Goal: Task Accomplishment & Management: Manage account settings

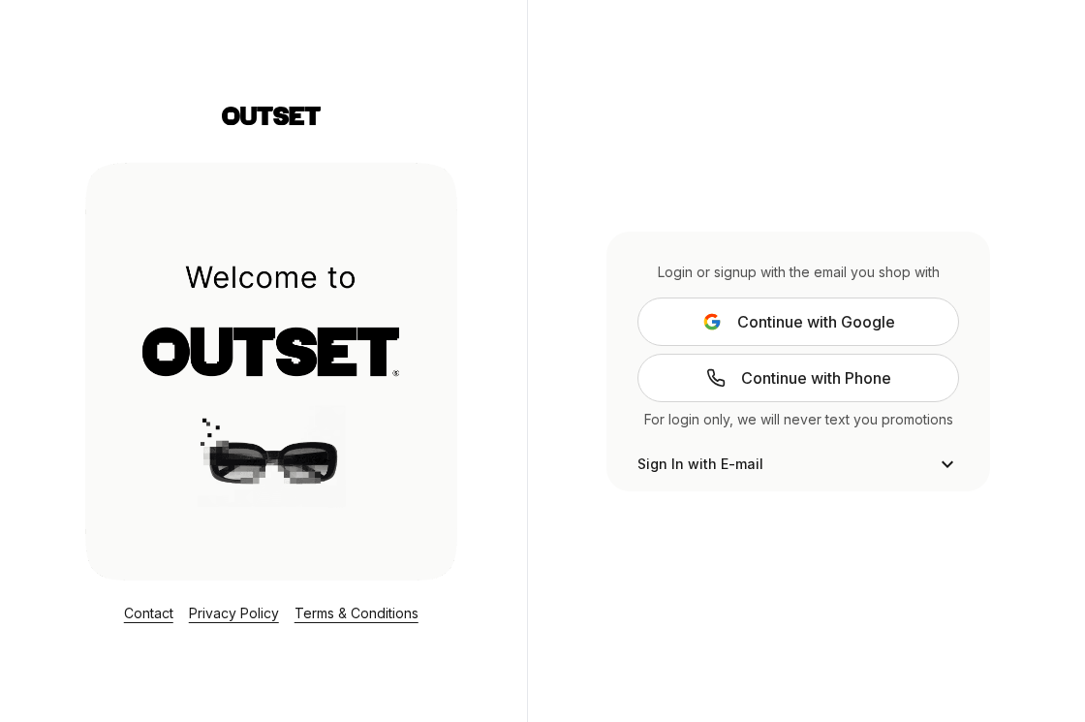
scroll to position [41, 0]
click at [775, 335] on button "Continue with Google" at bounding box center [799, 321] width 322 height 48
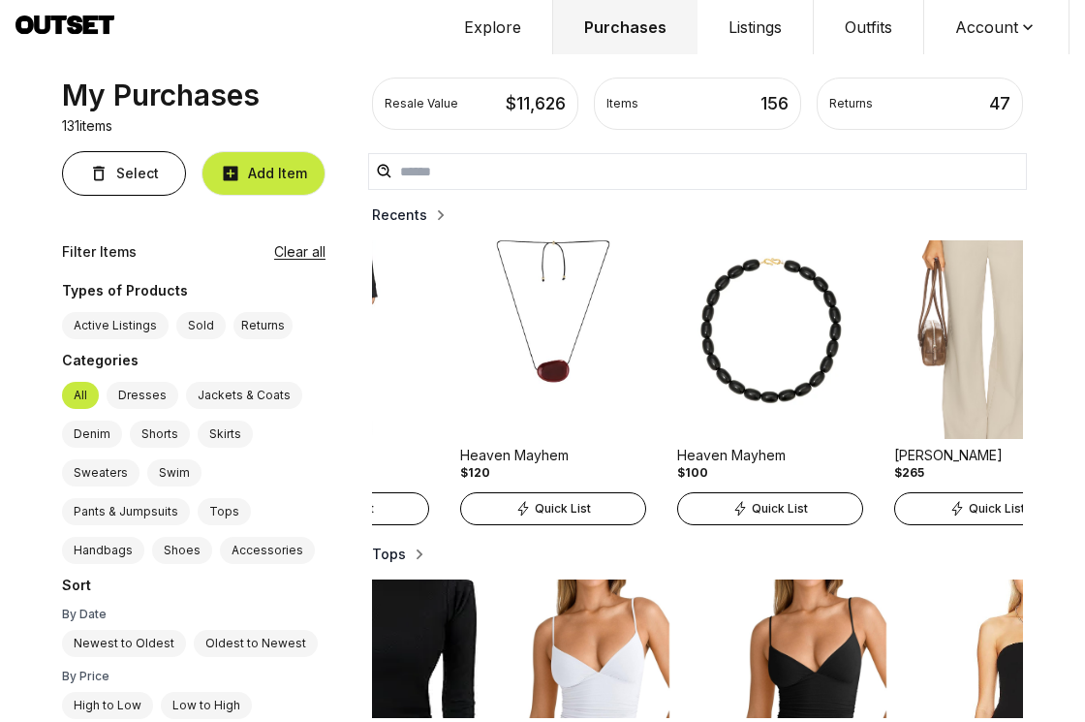
click at [1023, 31] on icon at bounding box center [1027, 26] width 19 height 19
click at [861, 28] on button "Outfits" at bounding box center [869, 27] width 110 height 54
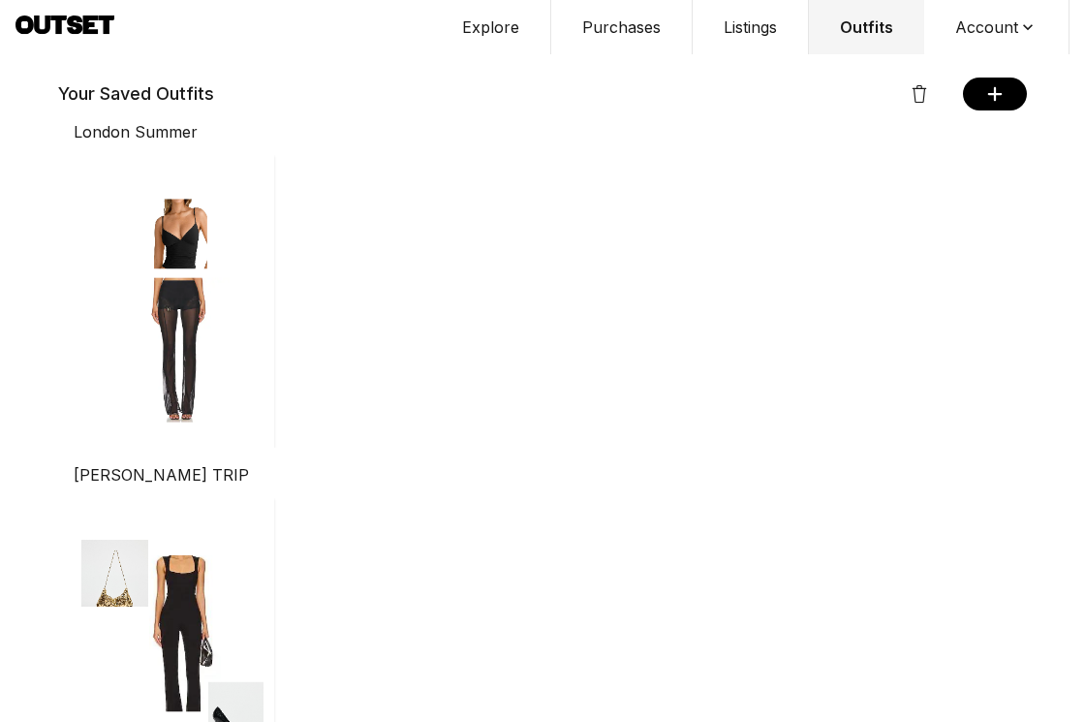
click at [1007, 20] on button "Account" at bounding box center [996, 27] width 145 height 54
click at [507, 24] on button "Explore" at bounding box center [491, 27] width 120 height 54
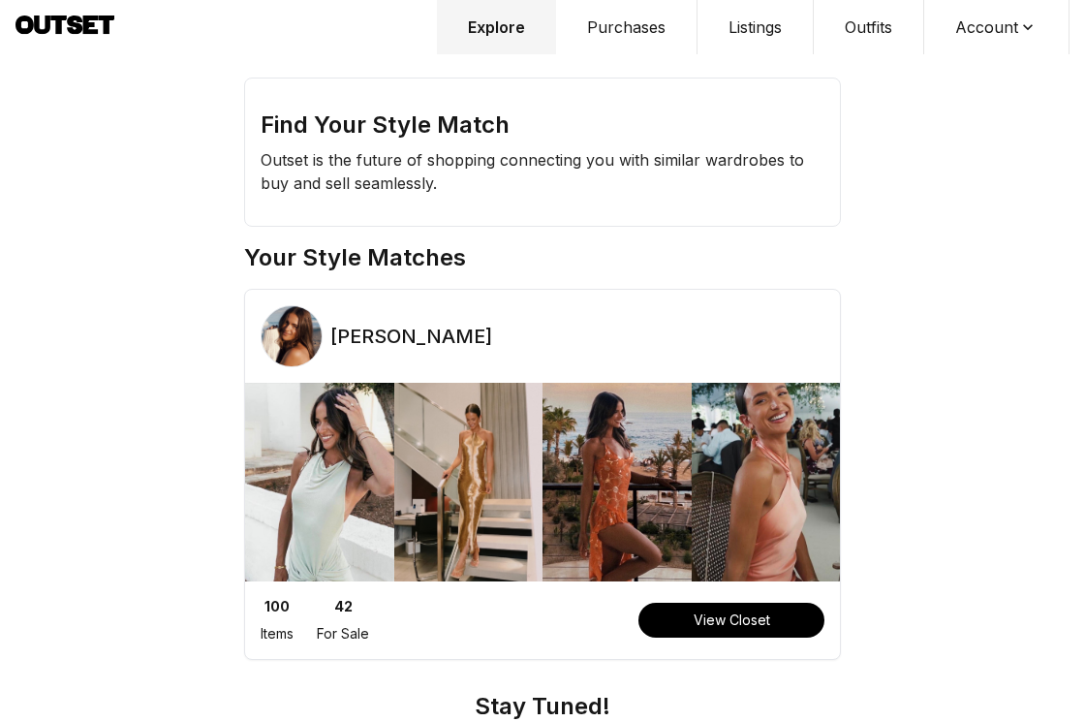
click at [1027, 19] on icon at bounding box center [1027, 26] width 19 height 19
click at [951, 65] on span "Profile" at bounding box center [984, 64] width 171 height 35
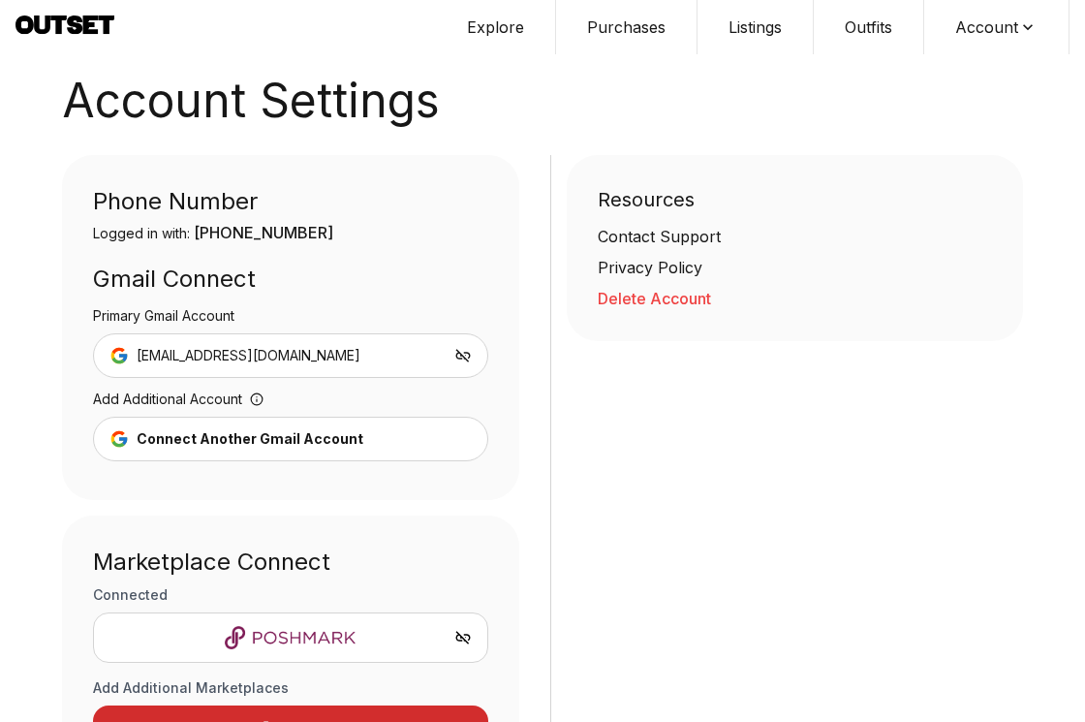
click at [678, 297] on button "Delete Account" at bounding box center [795, 298] width 395 height 23
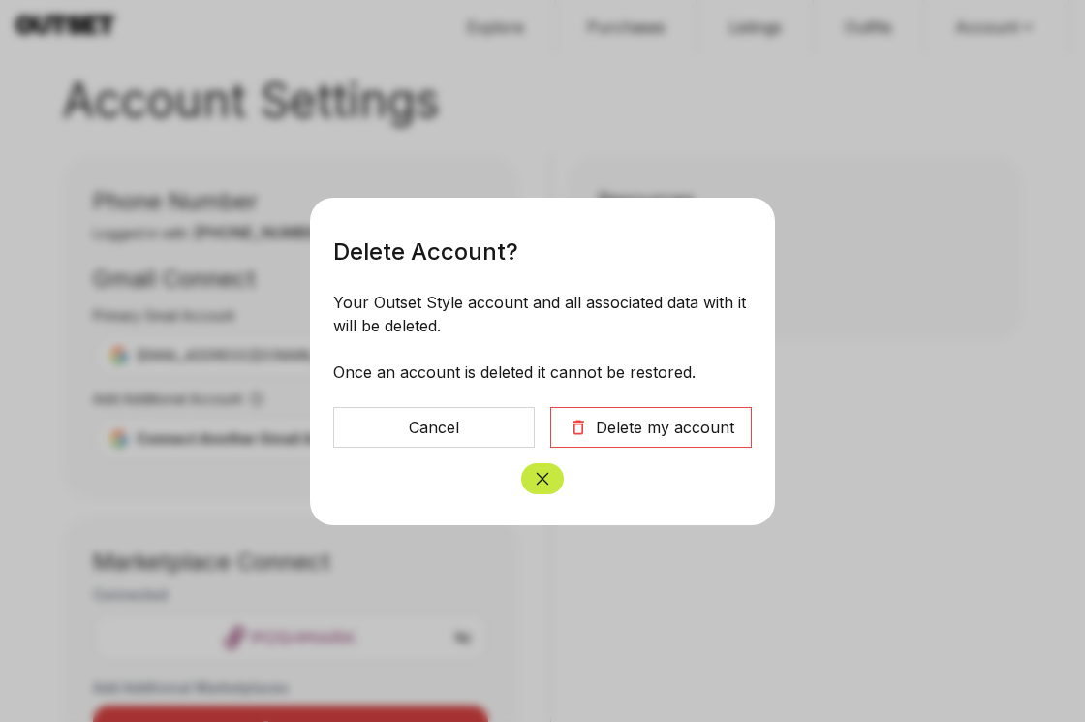
click at [656, 440] on button "Delete my account" at bounding box center [651, 427] width 202 height 41
click at [667, 427] on div "Delete my account" at bounding box center [665, 427] width 139 height 23
click at [542, 471] on icon "Close" at bounding box center [542, 478] width 19 height 19
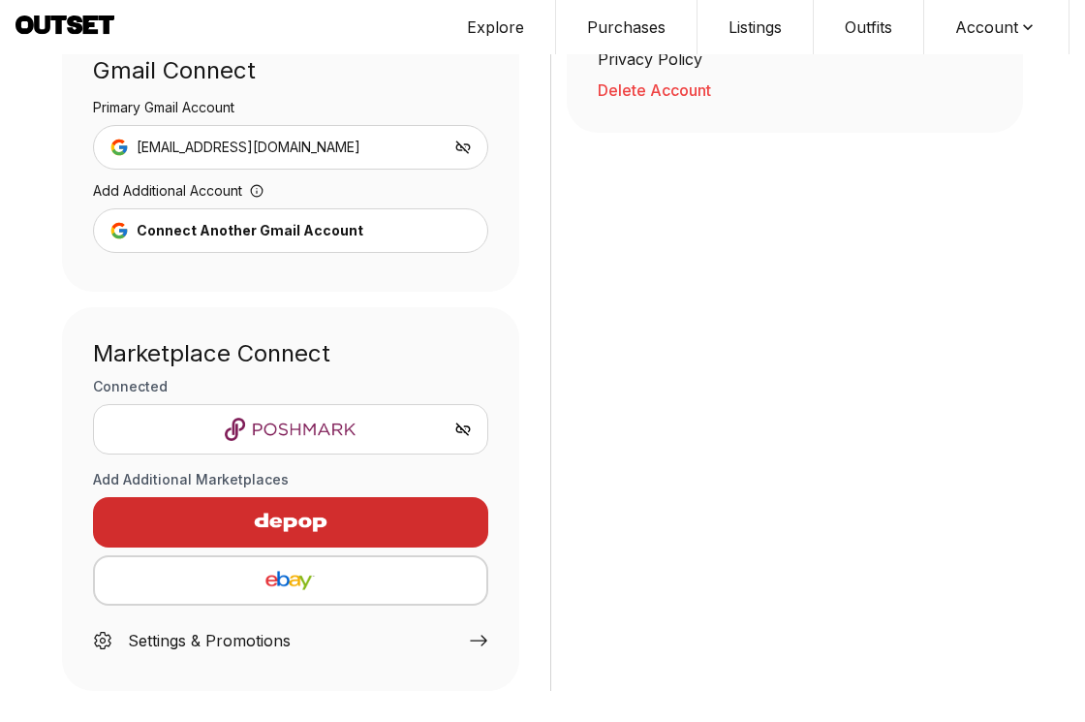
scroll to position [208, 0]
click at [475, 640] on icon at bounding box center [478, 640] width 19 height 19
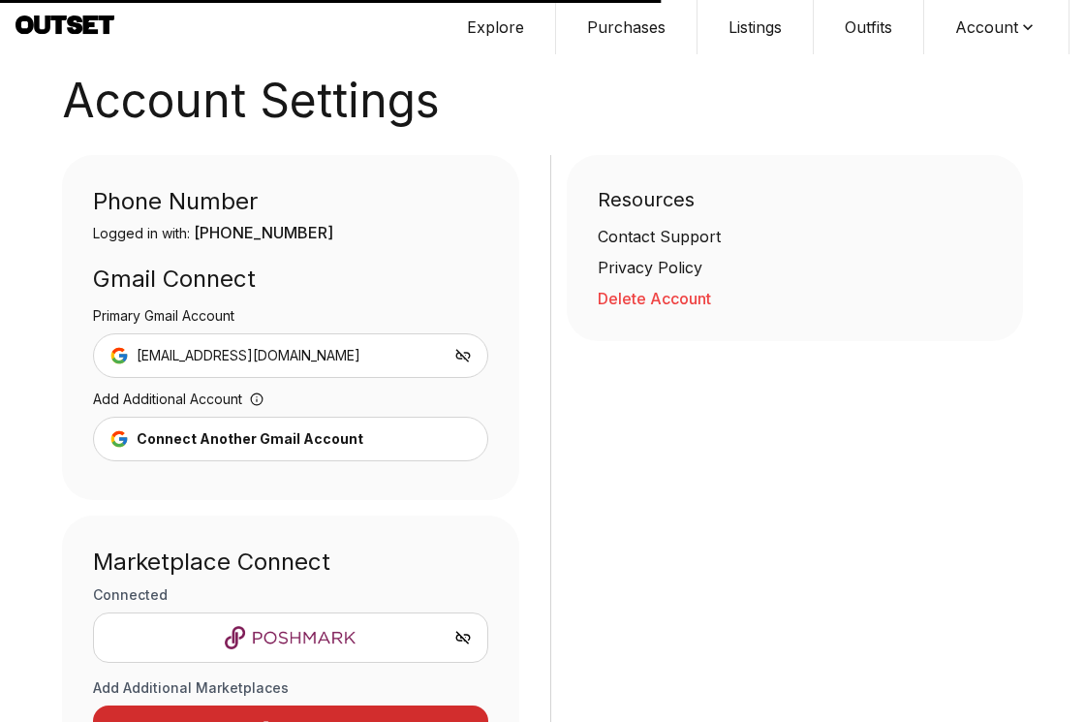
scroll to position [0, 0]
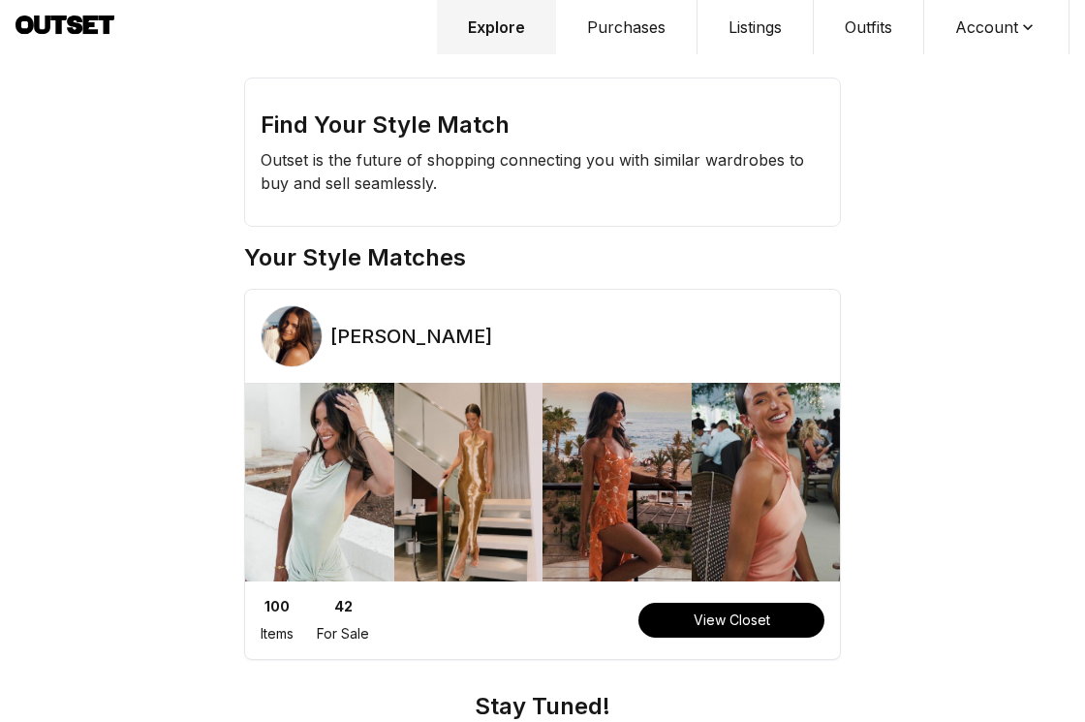
click at [998, 27] on button "Account" at bounding box center [996, 27] width 145 height 54
click at [949, 64] on span "Profile" at bounding box center [984, 64] width 171 height 35
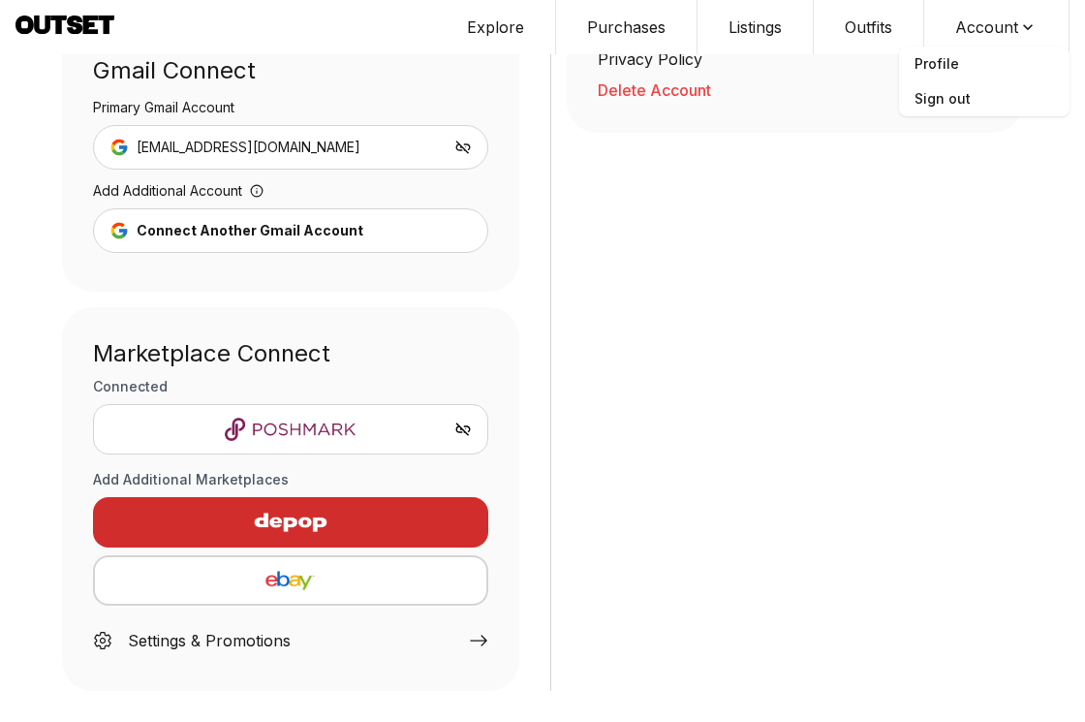
scroll to position [208, 0]
click at [477, 643] on icon at bounding box center [478, 640] width 19 height 19
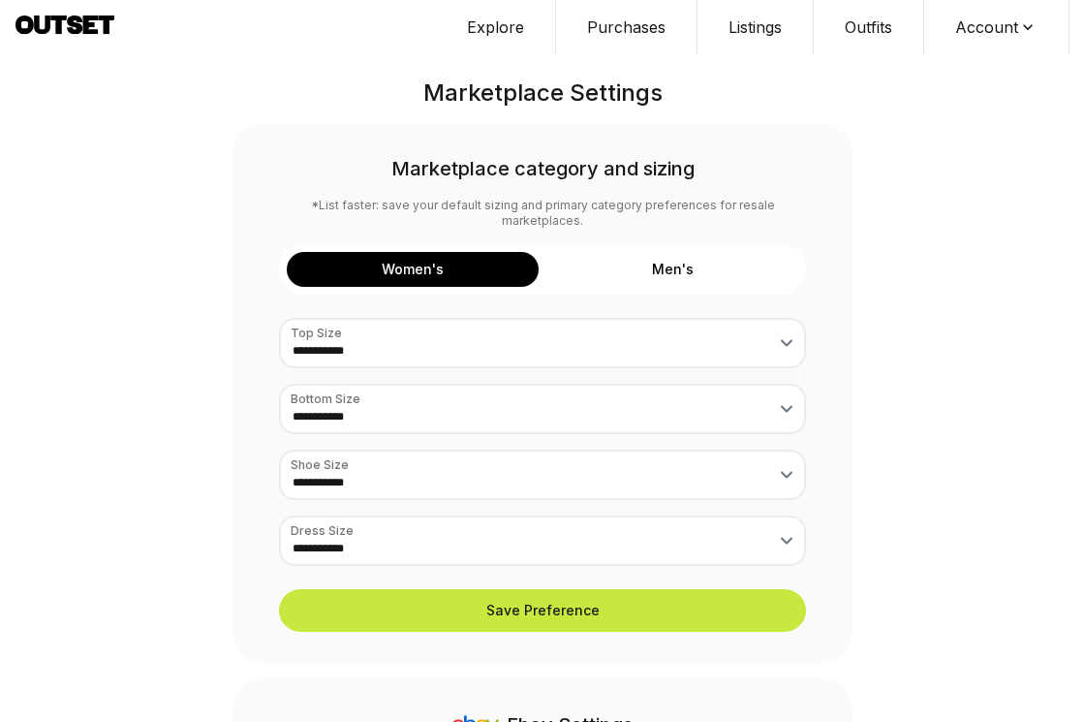
click at [1019, 27] on icon at bounding box center [1027, 26] width 19 height 19
click at [941, 62] on span "Profile" at bounding box center [984, 64] width 171 height 35
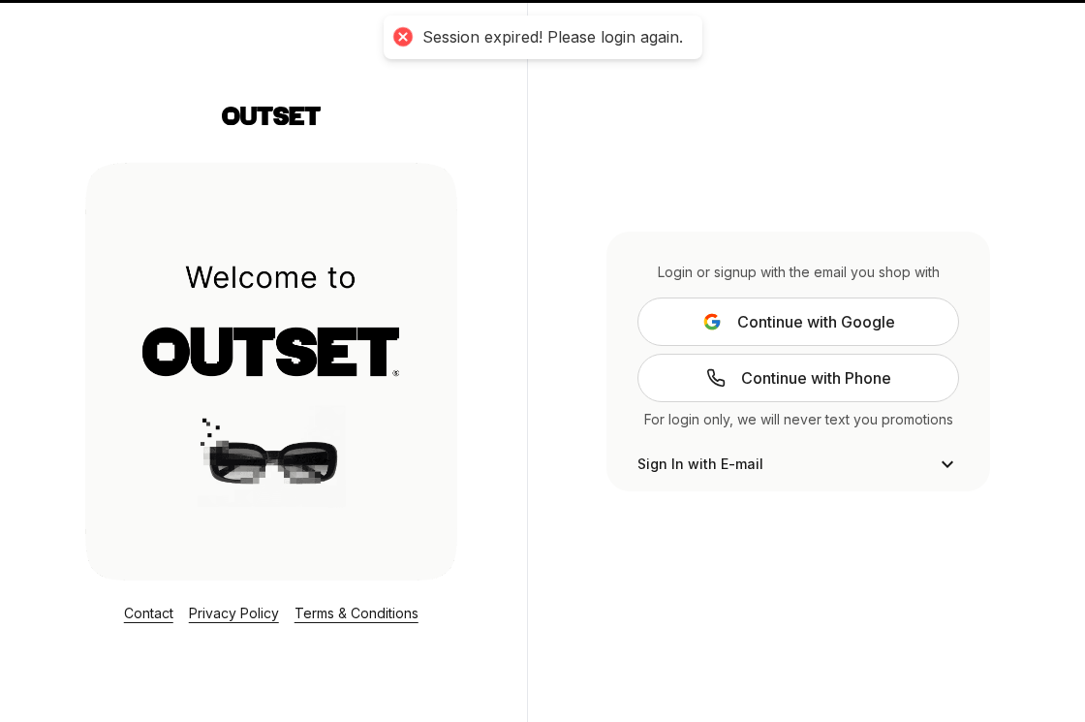
scroll to position [41, 0]
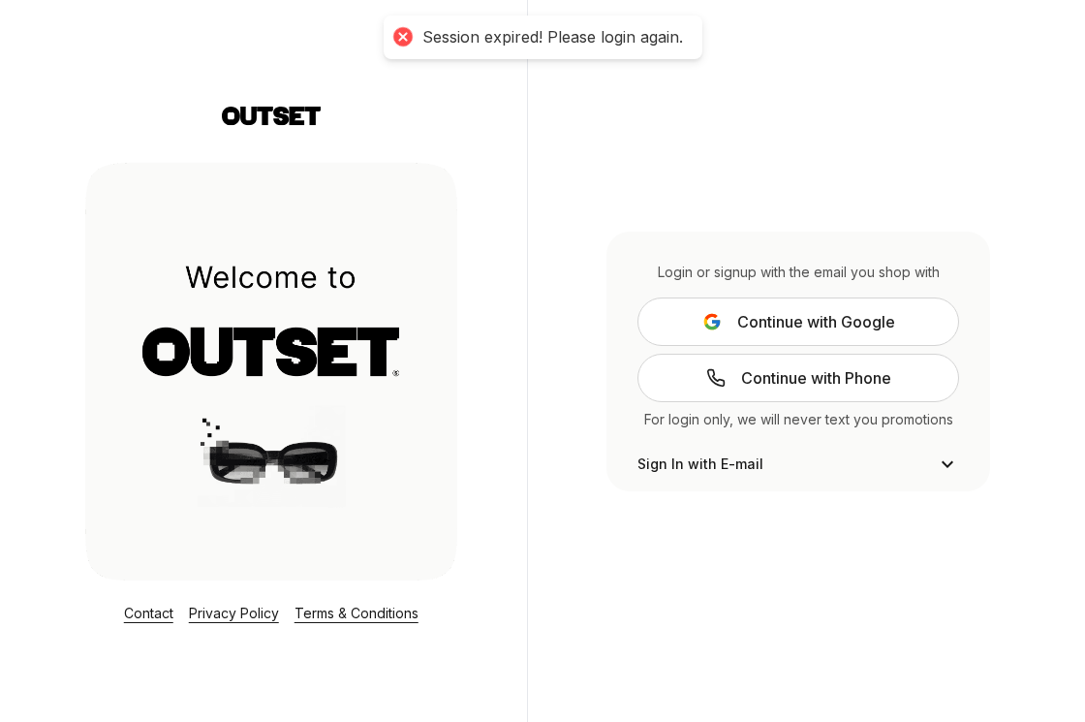
click at [786, 315] on span "Continue with Google" at bounding box center [816, 321] width 158 height 23
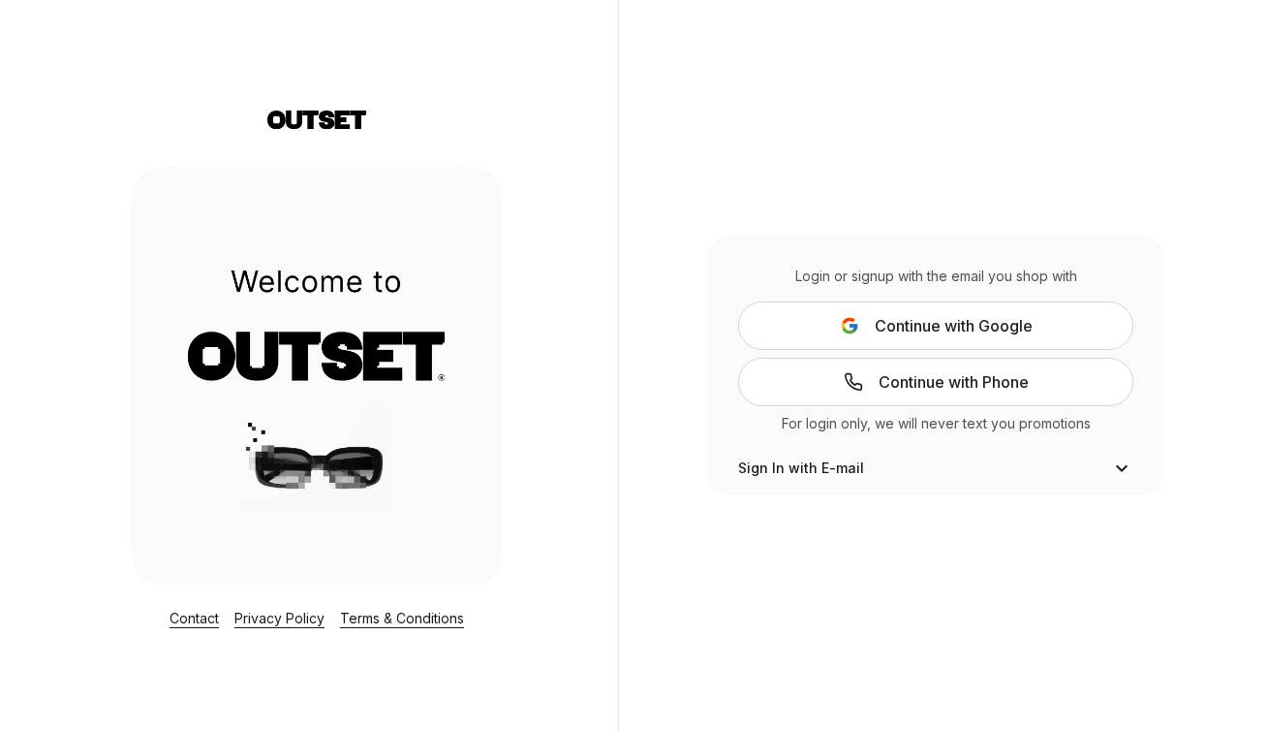
scroll to position [40, 0]
click at [673, 453] on div "Login or signup with the email you shop with Continue with Google Continue with…" at bounding box center [935, 365] width 635 height 731
click at [928, 373] on span "Continue with Phone" at bounding box center [954, 381] width 150 height 23
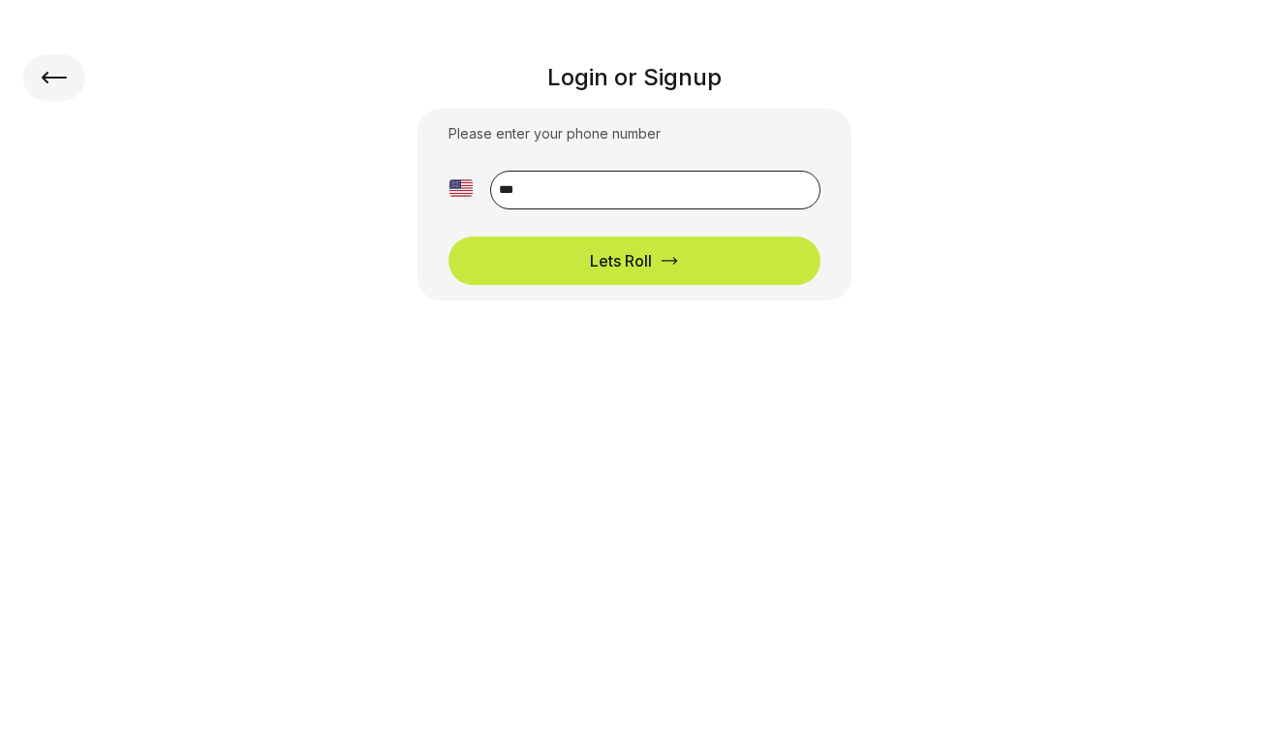
click at [700, 204] on input "**" at bounding box center [655, 190] width 330 height 39
type input "*"
click at [509, 190] on input "**********" at bounding box center [655, 190] width 330 height 39
type input "**********"
click at [644, 189] on input "**********" at bounding box center [655, 190] width 330 height 39
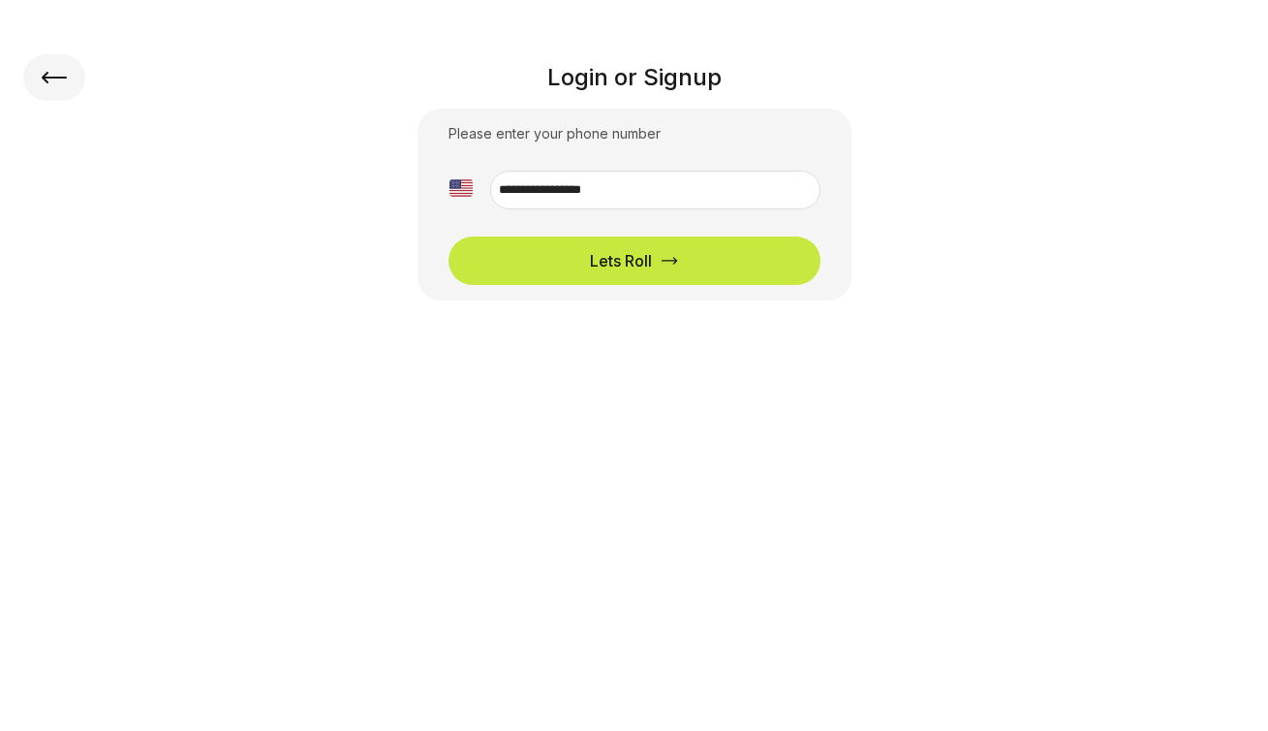
click at [640, 259] on div "Lets Roll" at bounding box center [621, 260] width 62 height 23
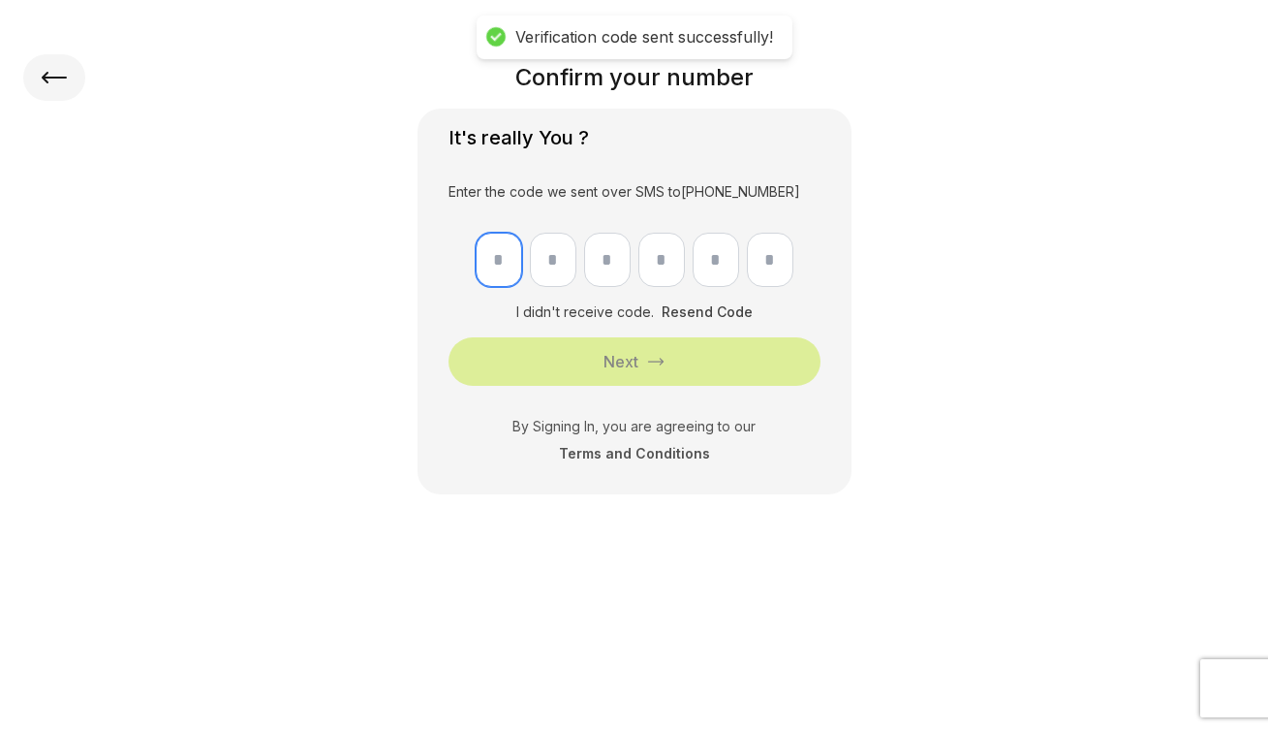
click at [512, 260] on input "text" at bounding box center [499, 260] width 47 height 54
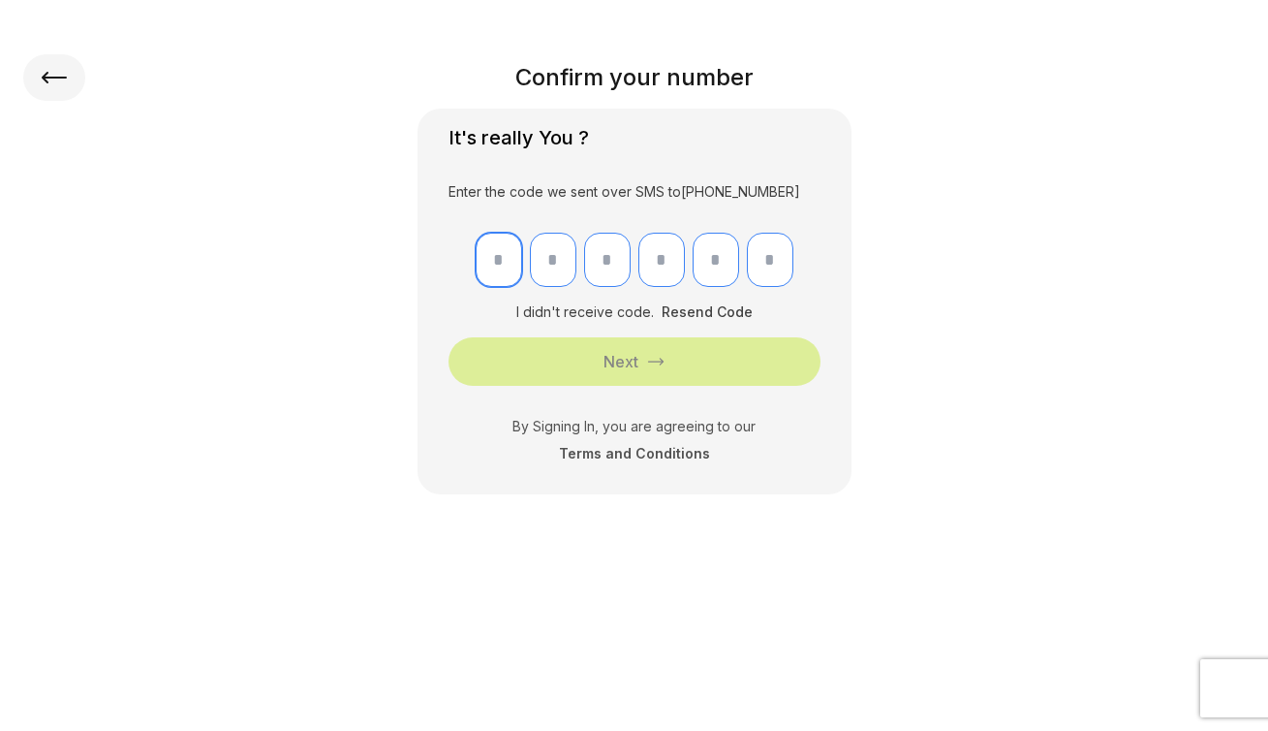
type input "*"
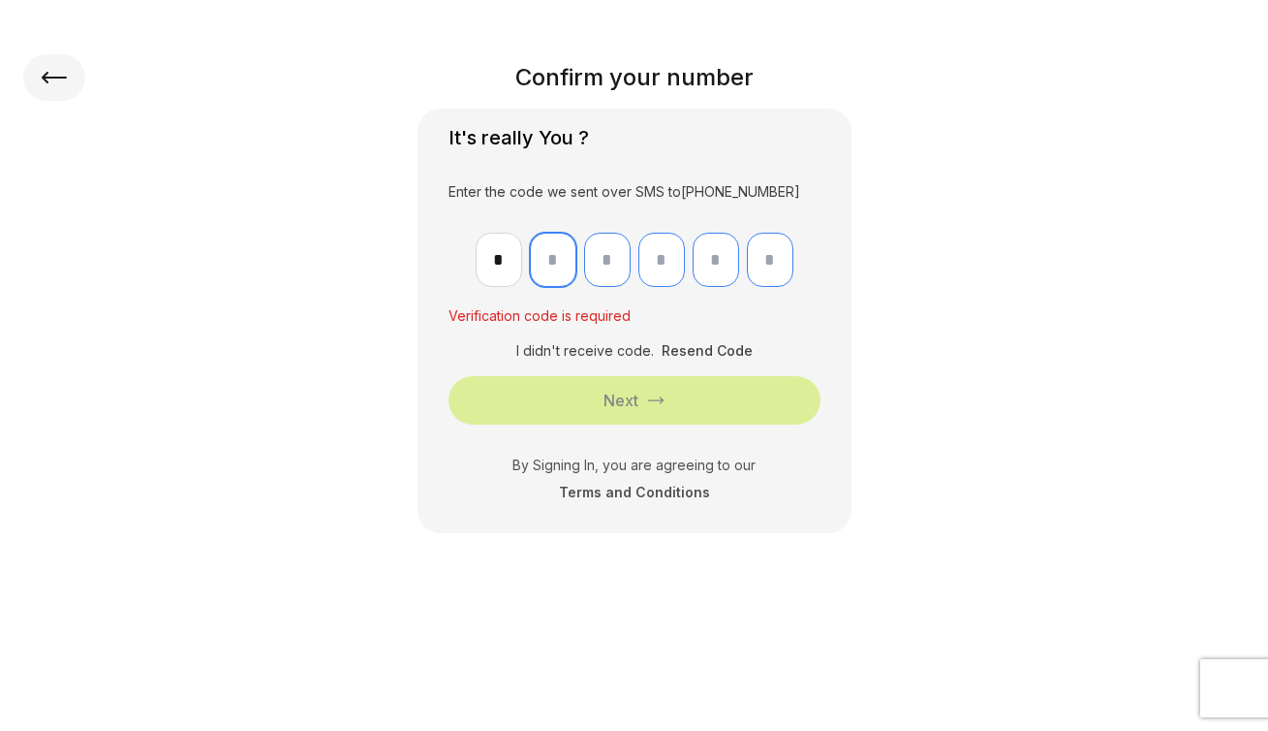
type input "*"
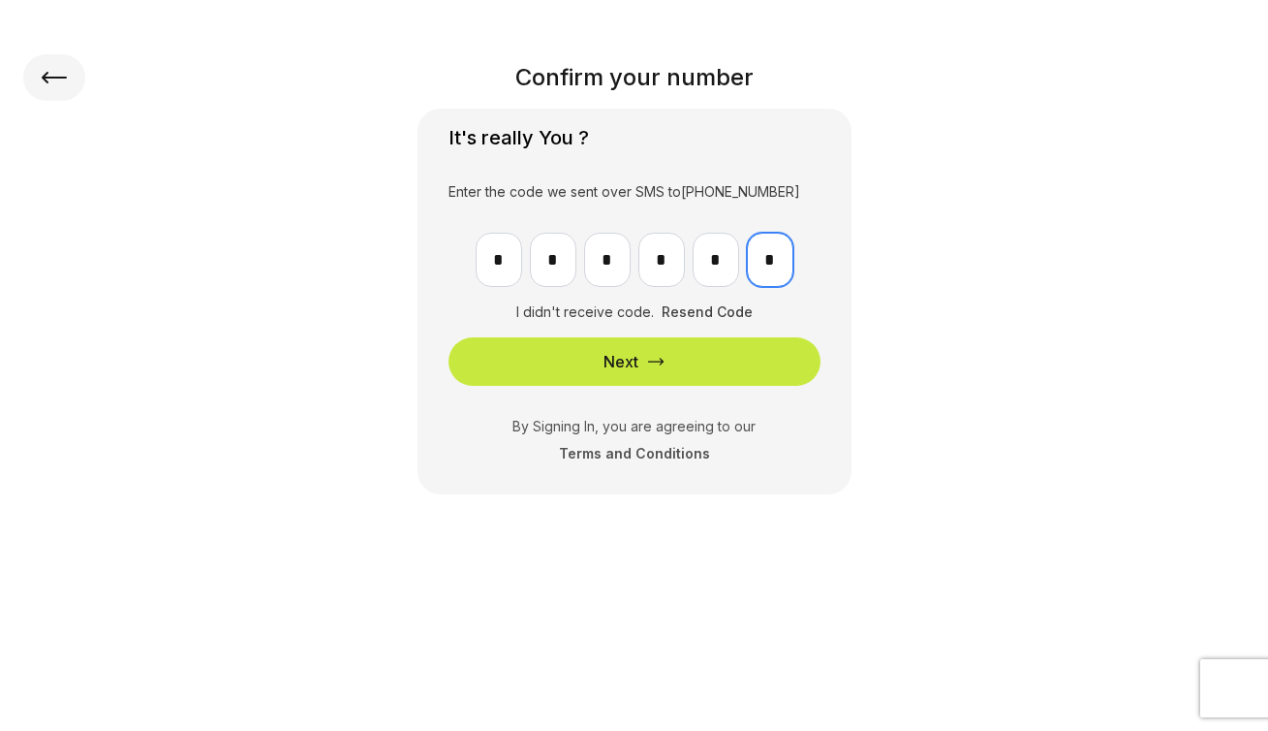
type input "*"
click at [704, 361] on button "Next" at bounding box center [635, 361] width 372 height 48
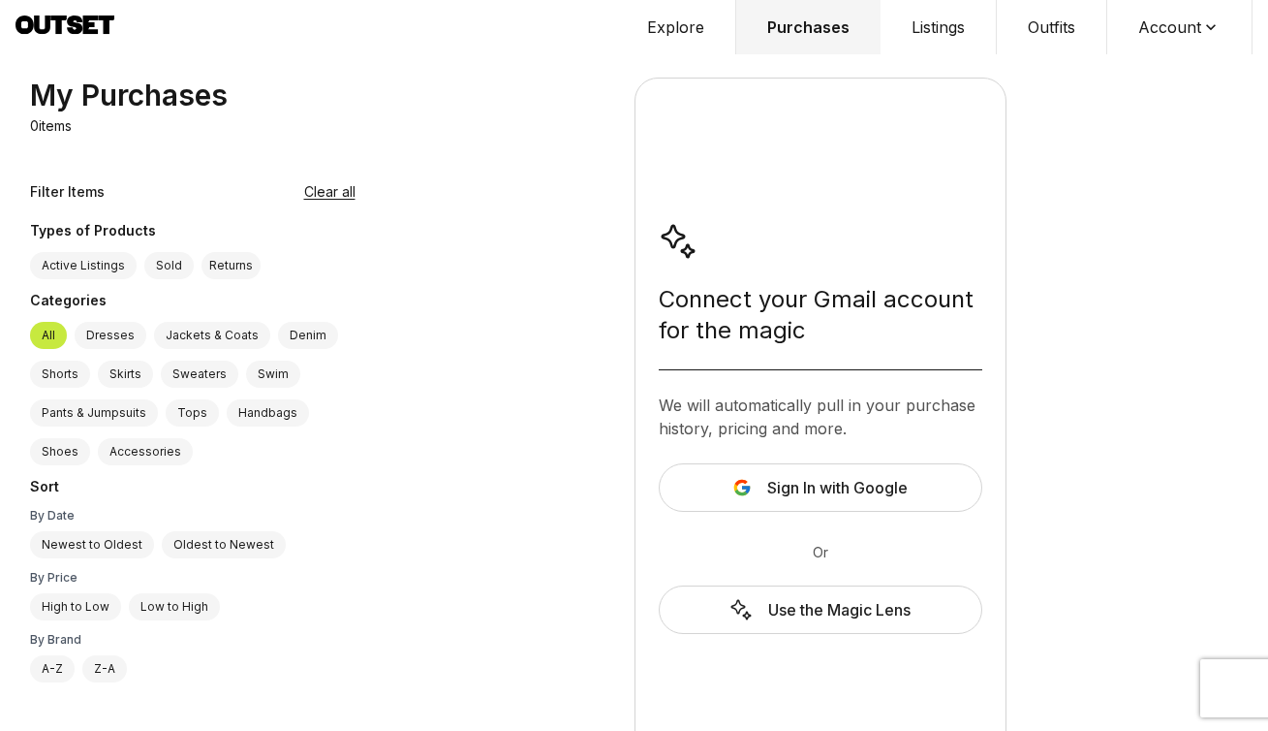
click at [1169, 19] on button "Account" at bounding box center [1180, 27] width 145 height 54
click at [1135, 61] on span "Profile" at bounding box center [1167, 64] width 171 height 35
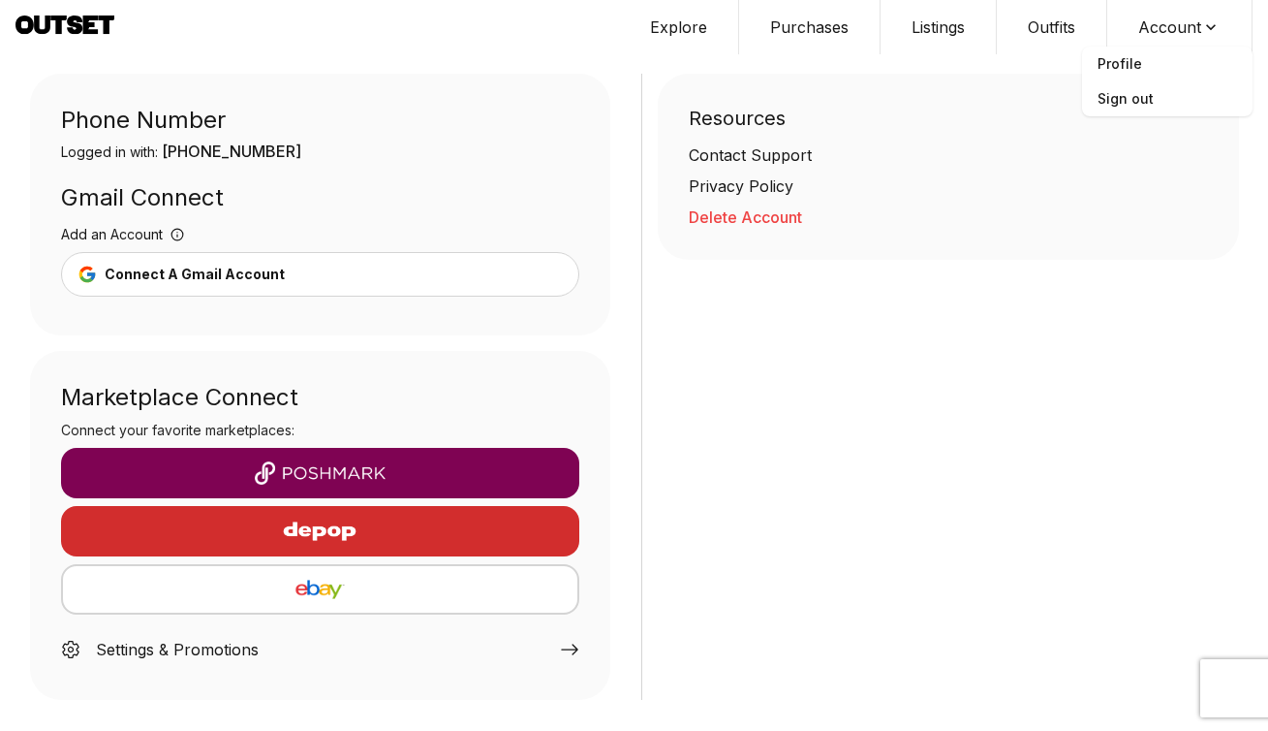
scroll to position [81, 0]
click at [766, 224] on button "Delete Account" at bounding box center [948, 216] width 519 height 23
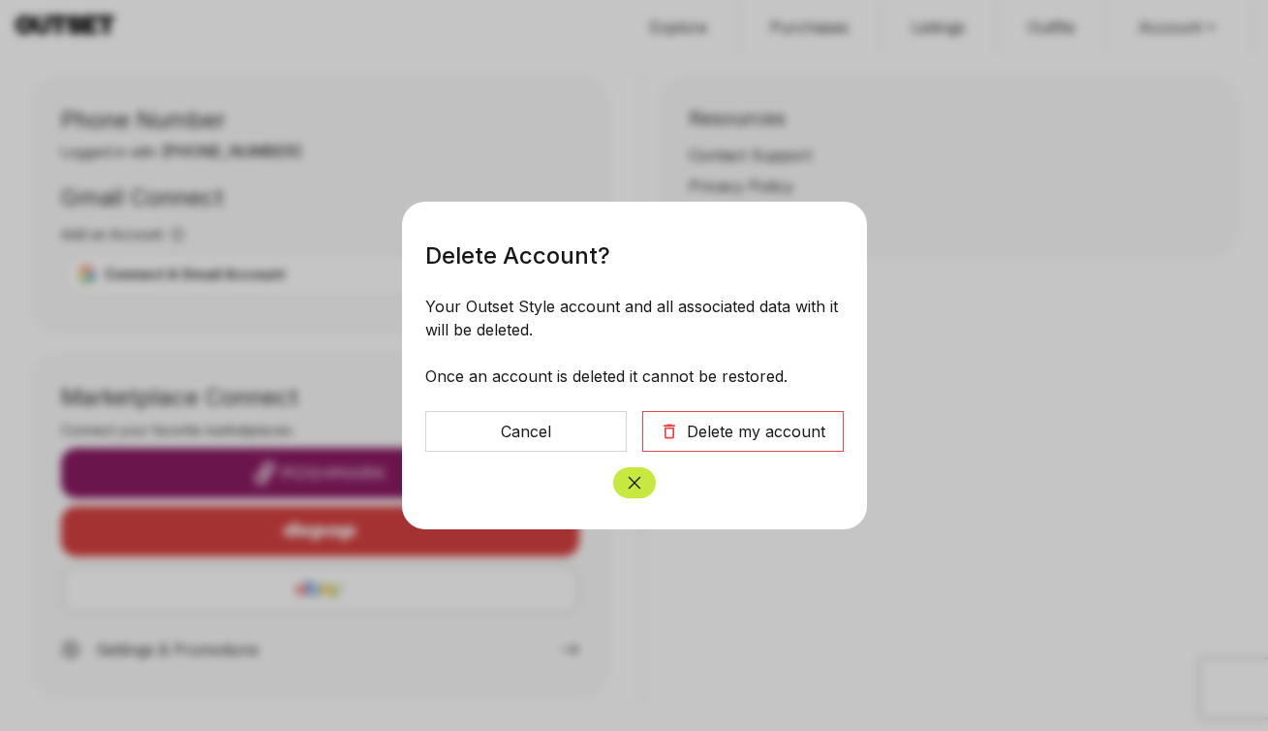
click at [766, 432] on div "Delete my account" at bounding box center [756, 431] width 139 height 23
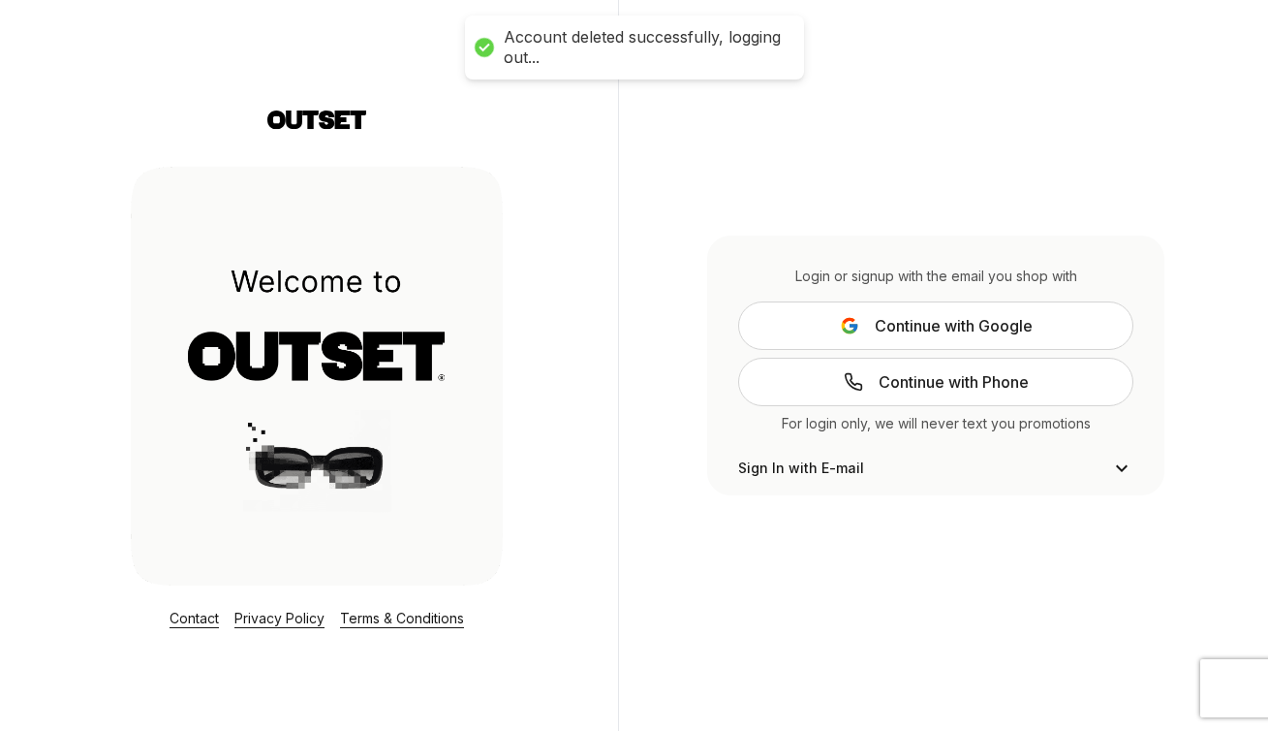
scroll to position [40, 0]
type input "**********"
click at [936, 591] on button "Sign In" at bounding box center [935, 613] width 395 height 45
click at [1031, 329] on span "Continue with Google" at bounding box center [954, 325] width 158 height 23
